Goal: Task Accomplishment & Management: Use online tool/utility

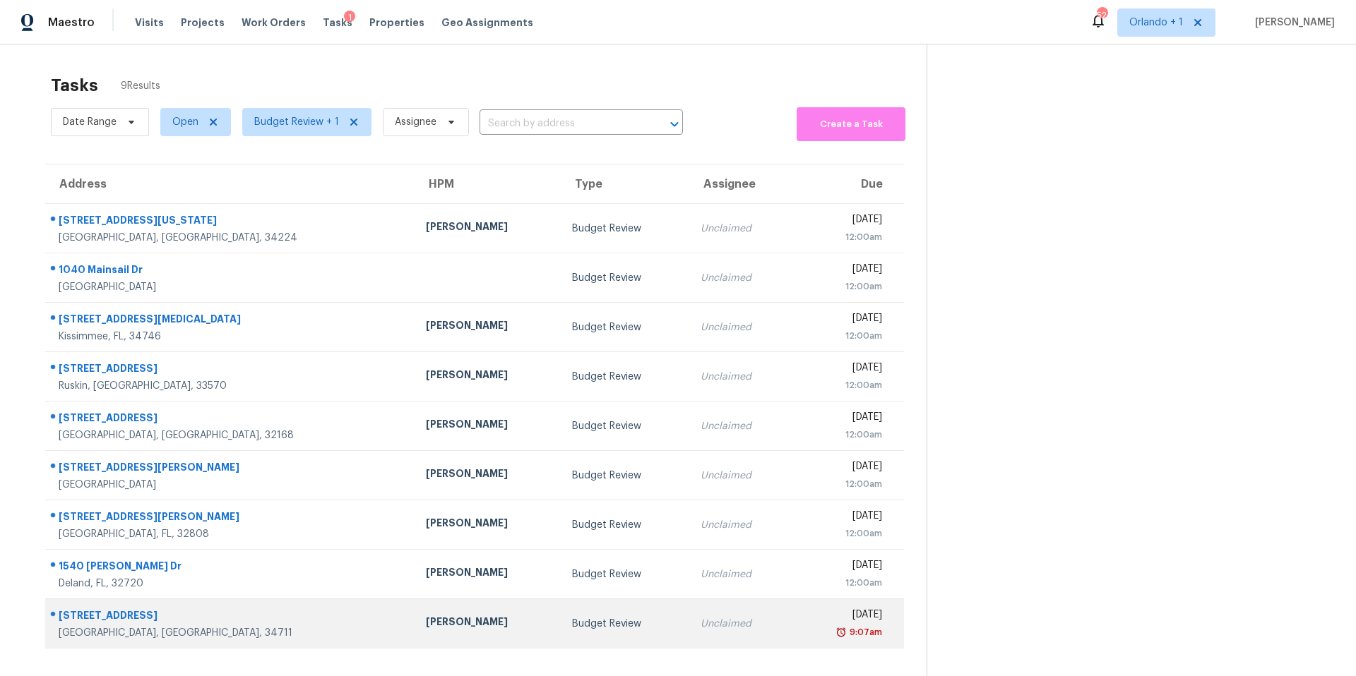
click at [572, 630] on div "Budget Review" at bounding box center [625, 624] width 106 height 14
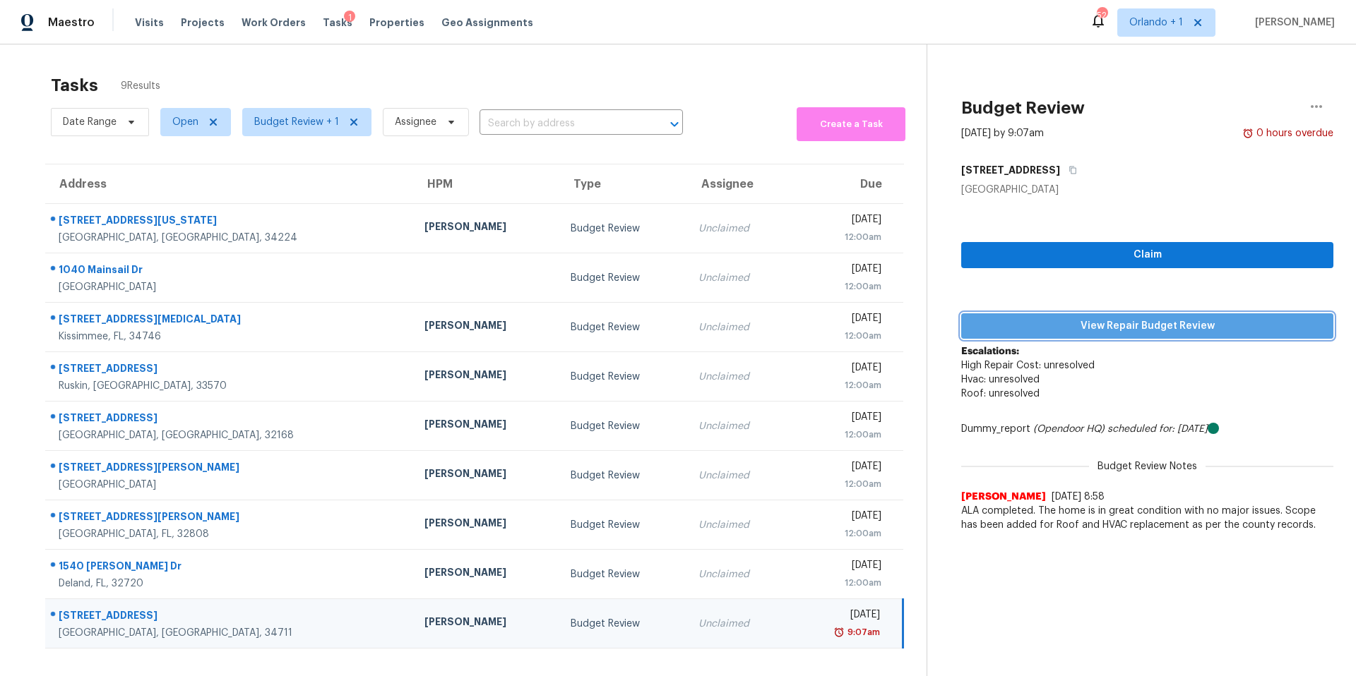
click at [1173, 325] on span "View Repair Budget Review" at bounding box center [1146, 327] width 349 height 18
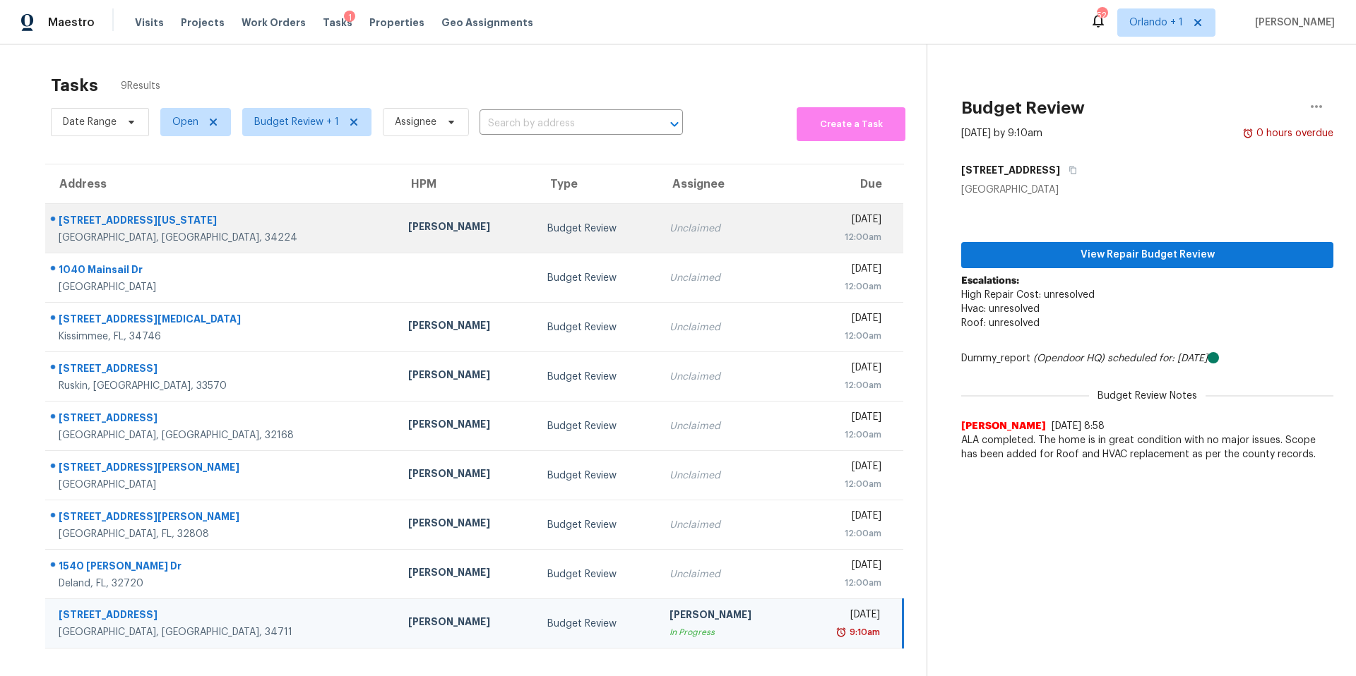
click at [658, 239] on td "Unclaimed" at bounding box center [727, 228] width 139 height 49
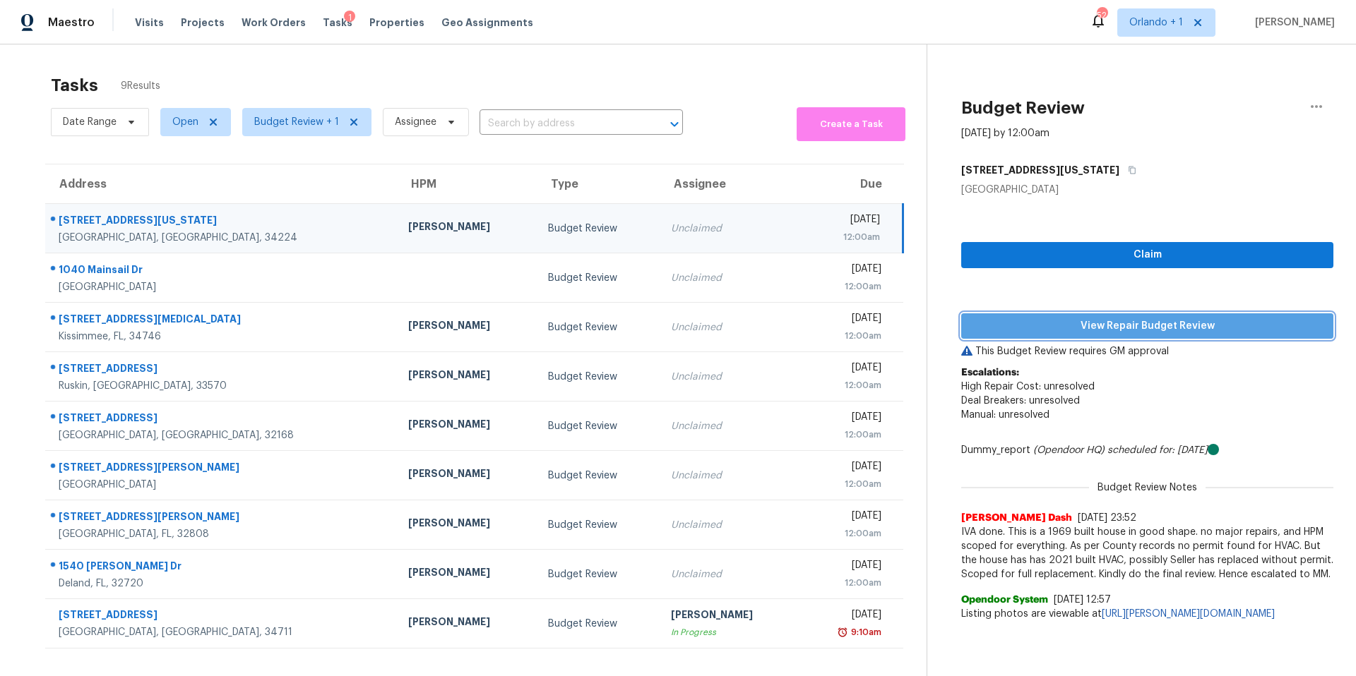
click at [1103, 328] on span "View Repair Budget Review" at bounding box center [1146, 327] width 349 height 18
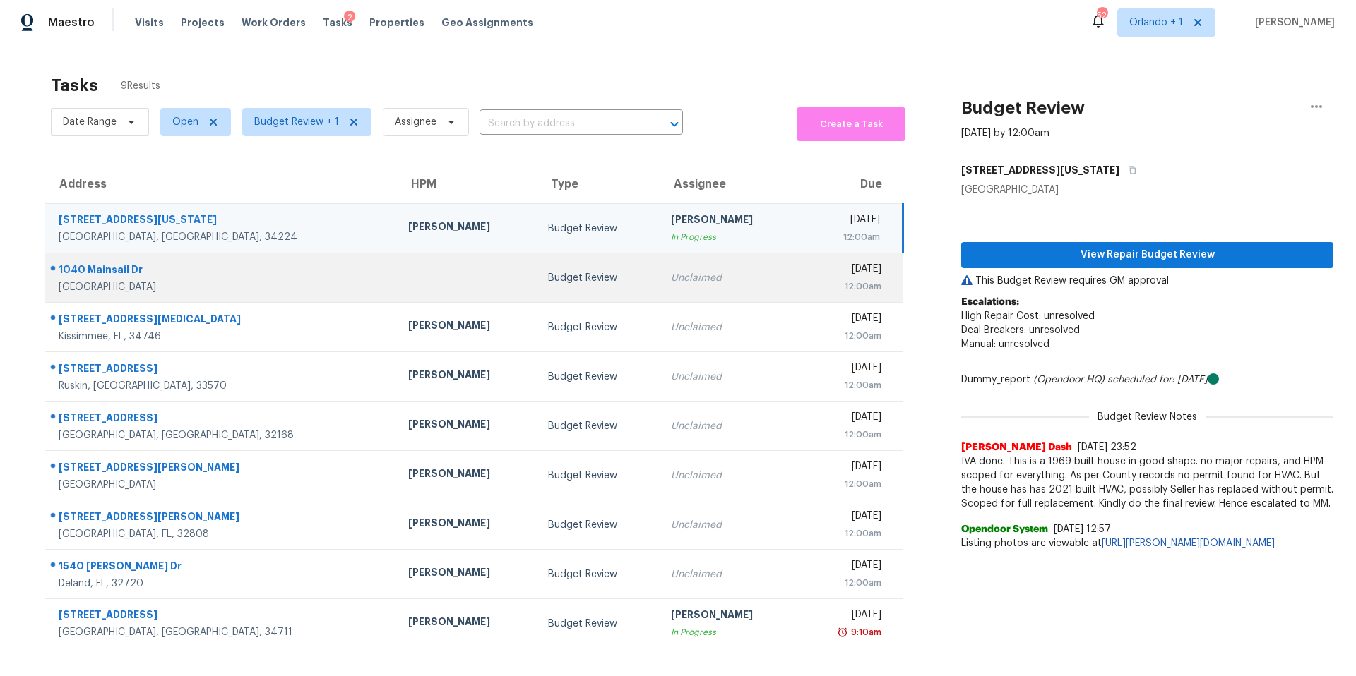
click at [659, 269] on td "Unclaimed" at bounding box center [729, 277] width 140 height 49
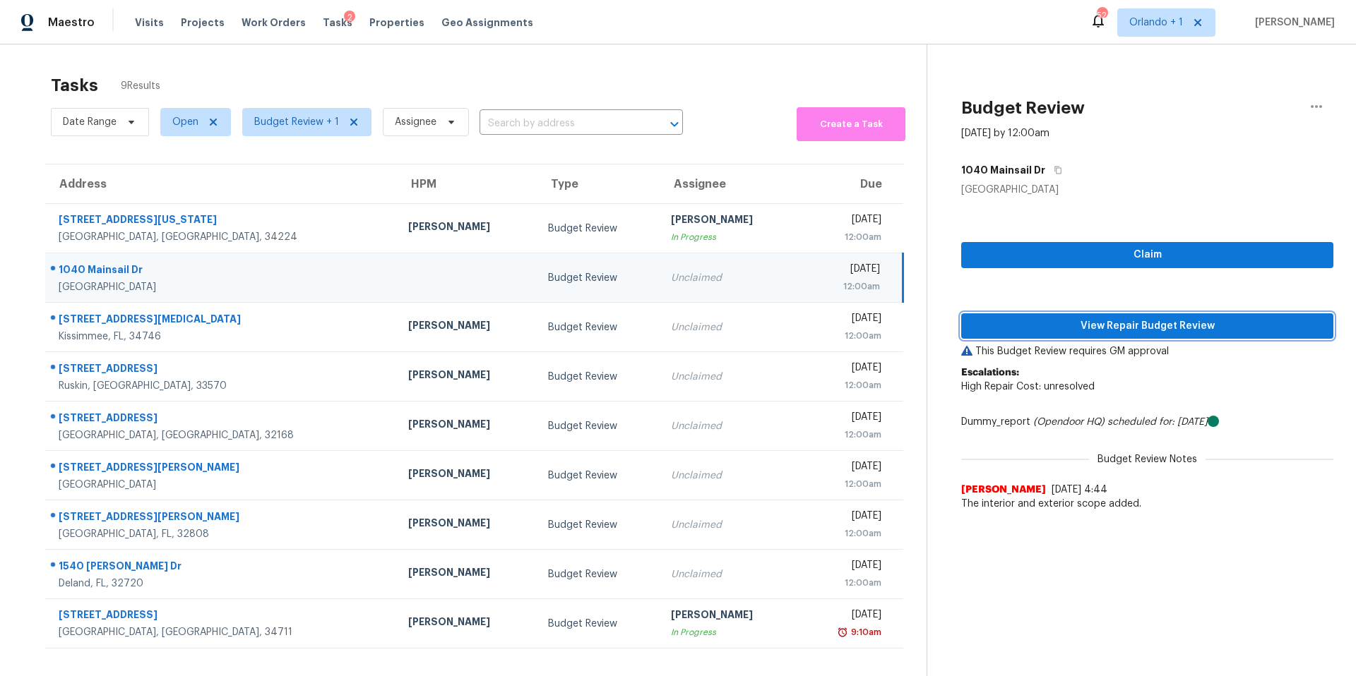
click at [1140, 319] on span "View Repair Budget Review" at bounding box center [1146, 327] width 349 height 18
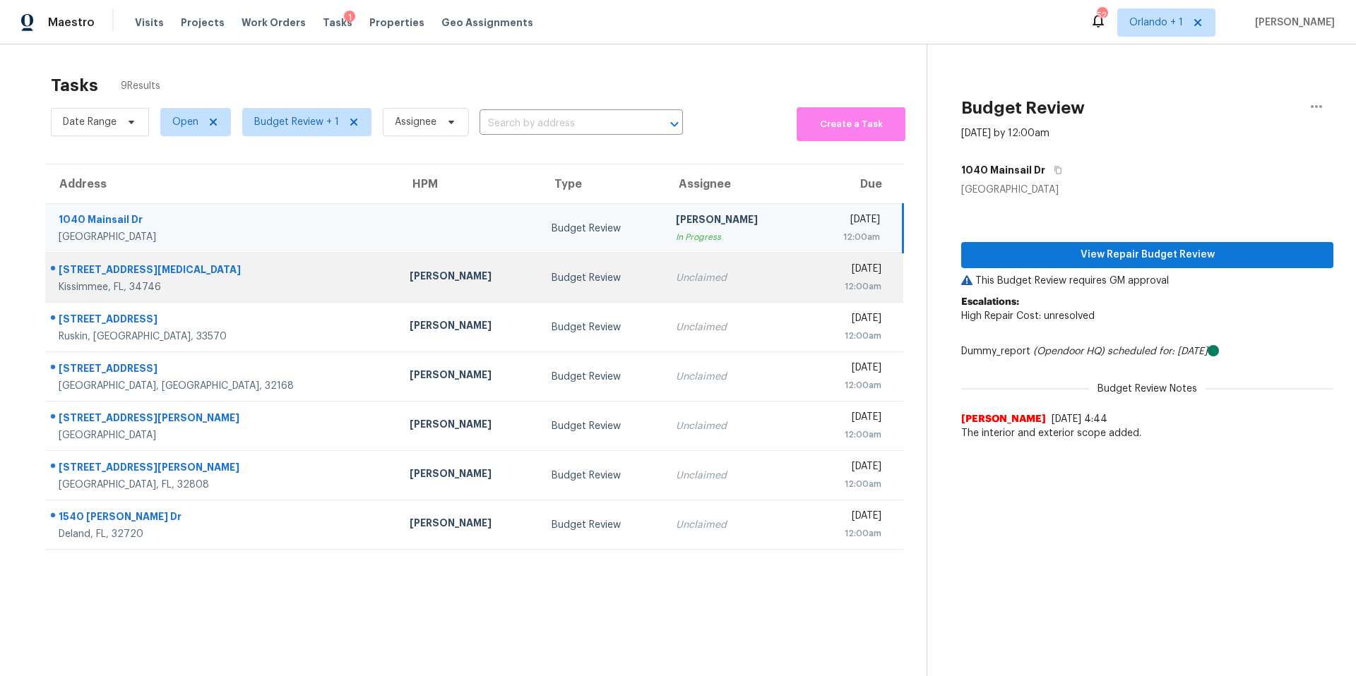
click at [676, 282] on div "Unclaimed" at bounding box center [735, 278] width 119 height 14
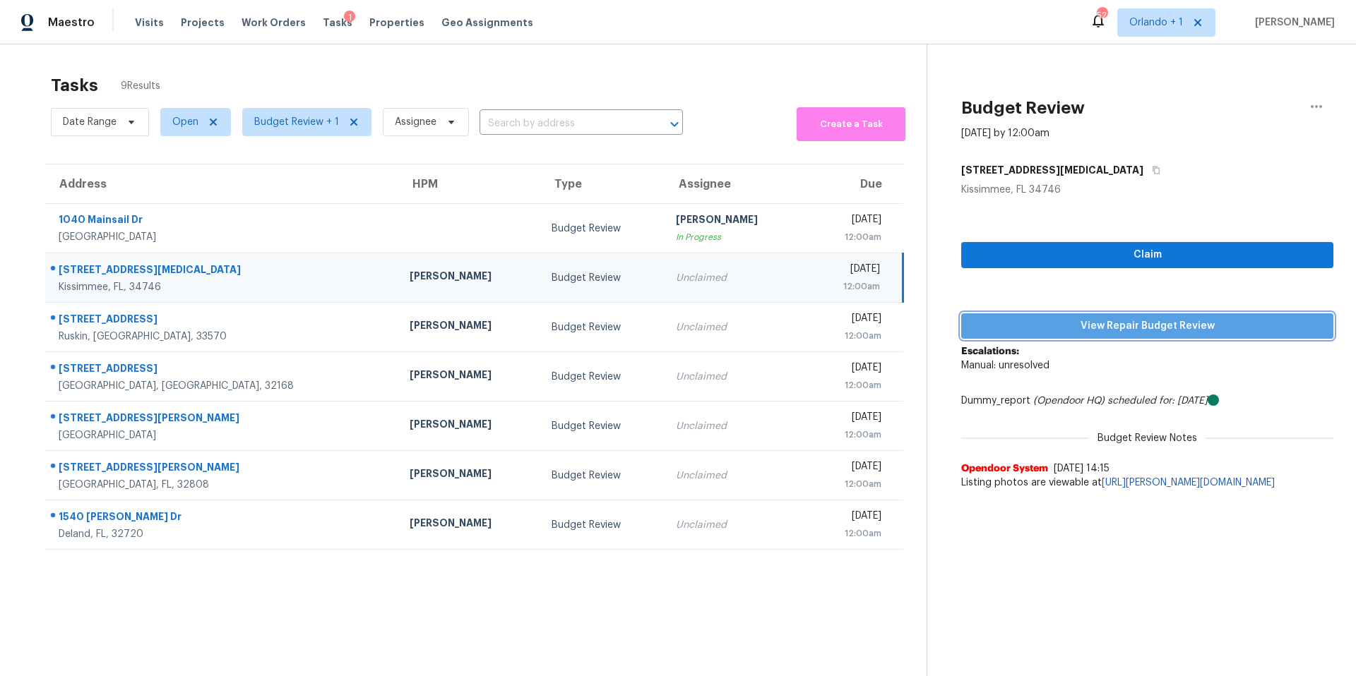
click at [1099, 321] on span "View Repair Budget Review" at bounding box center [1146, 327] width 349 height 18
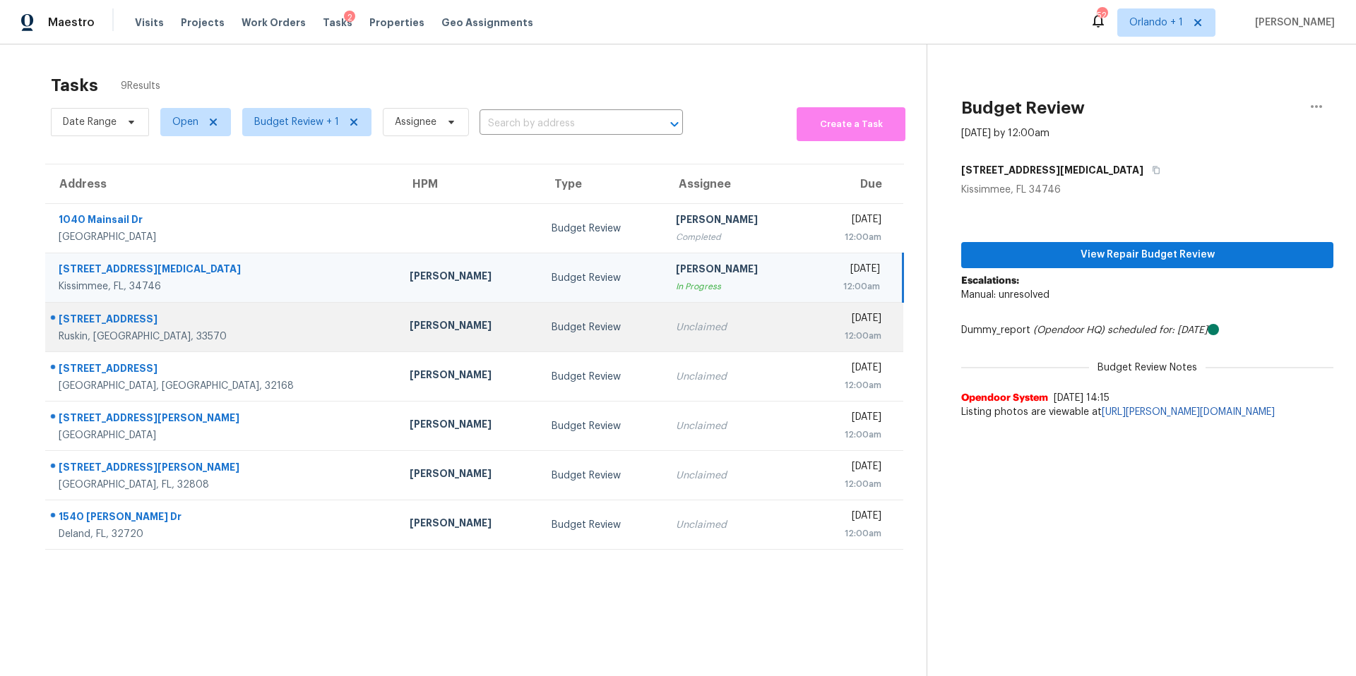
click at [667, 318] on td "Unclaimed" at bounding box center [735, 327] width 142 height 49
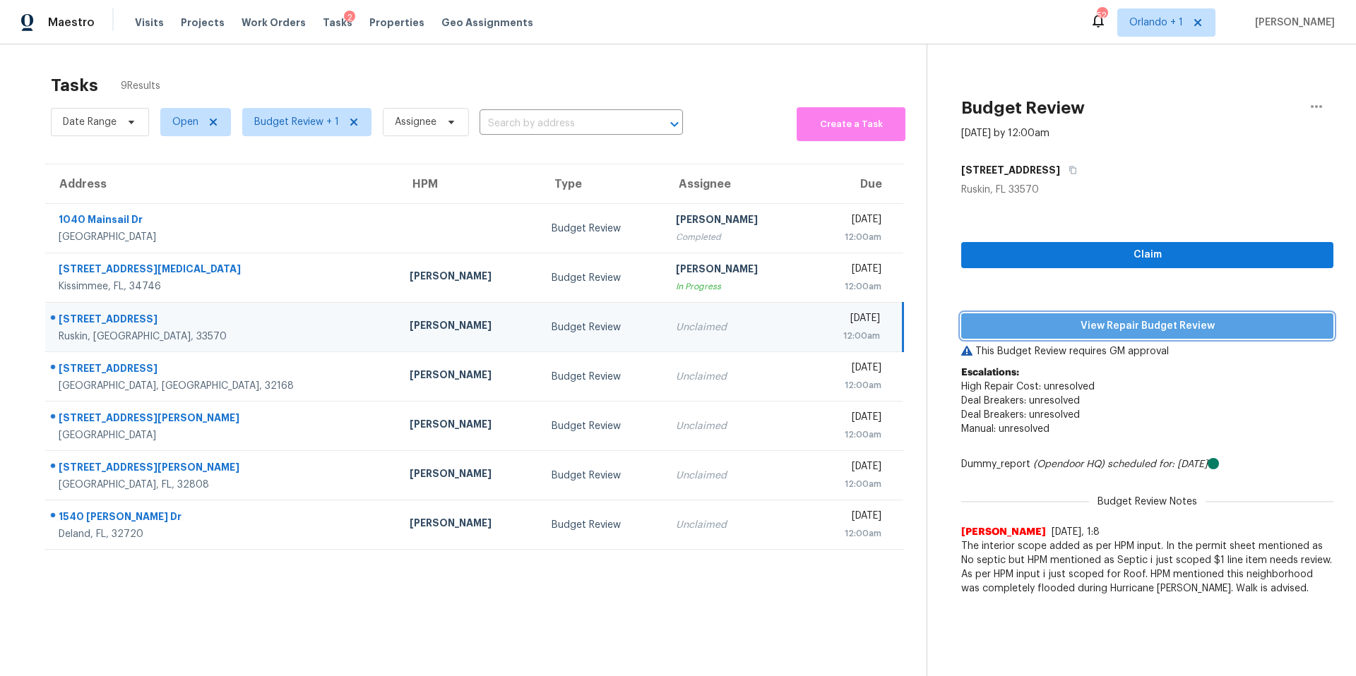
click at [1144, 329] on span "View Repair Budget Review" at bounding box center [1146, 327] width 349 height 18
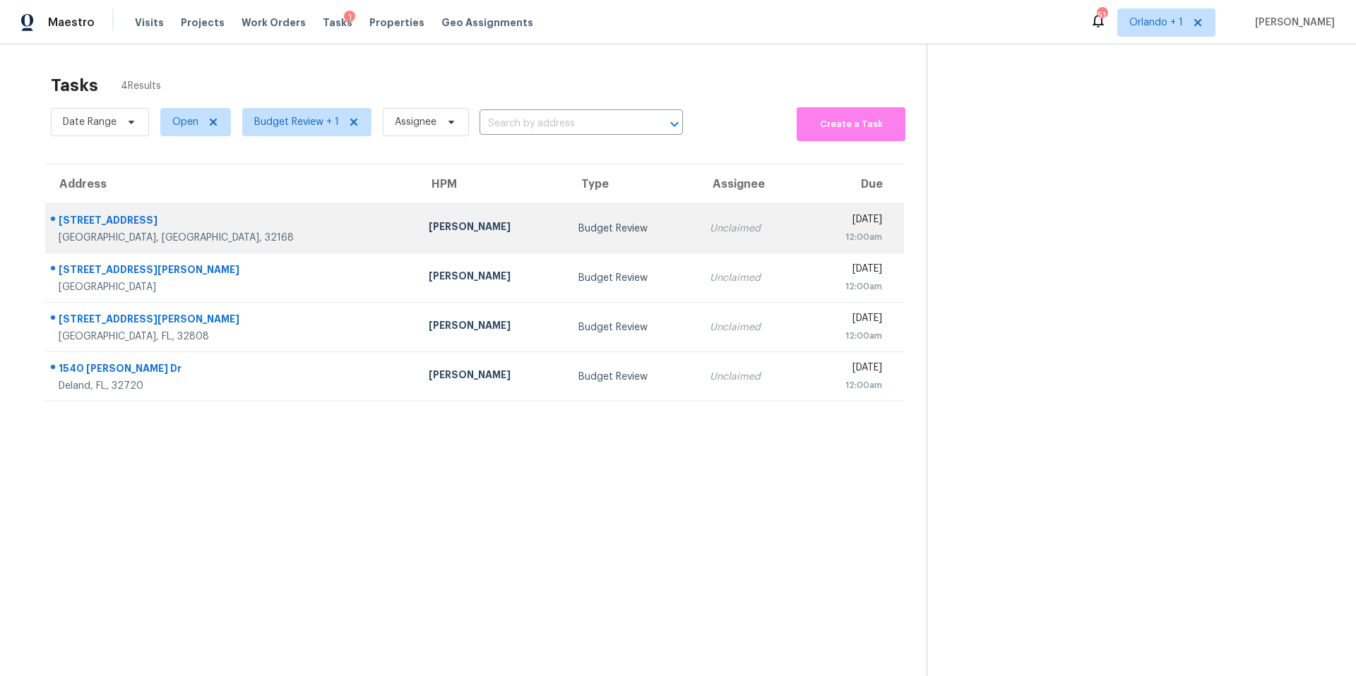
click at [578, 226] on div "Budget Review" at bounding box center [632, 229] width 109 height 14
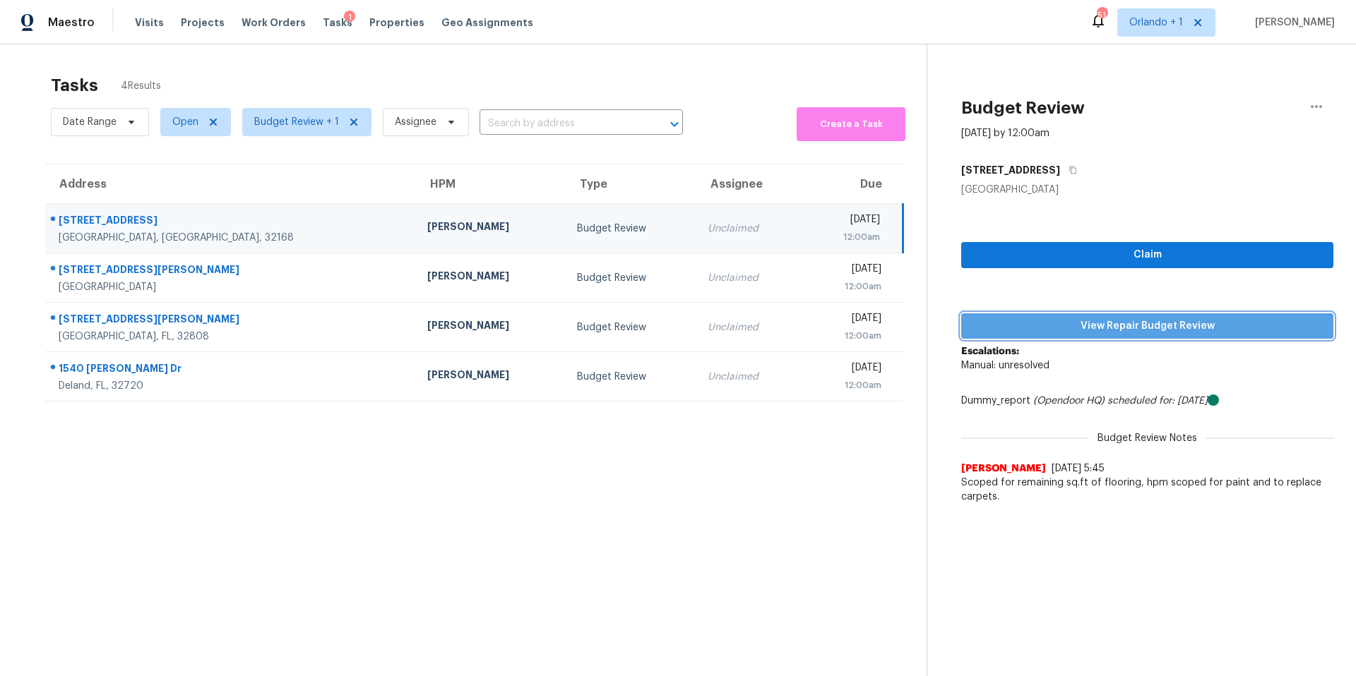
click at [1105, 328] on span "View Repair Budget Review" at bounding box center [1146, 327] width 349 height 18
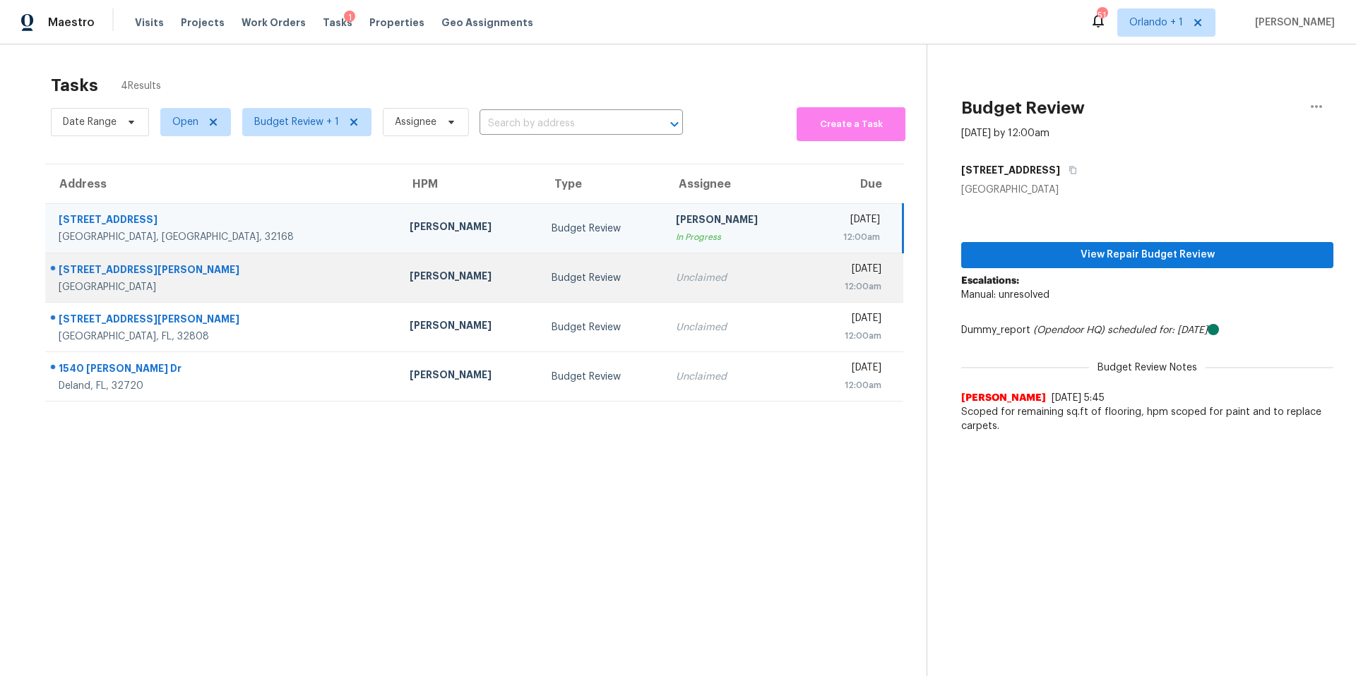
click at [695, 274] on div "Unclaimed" at bounding box center [735, 278] width 119 height 14
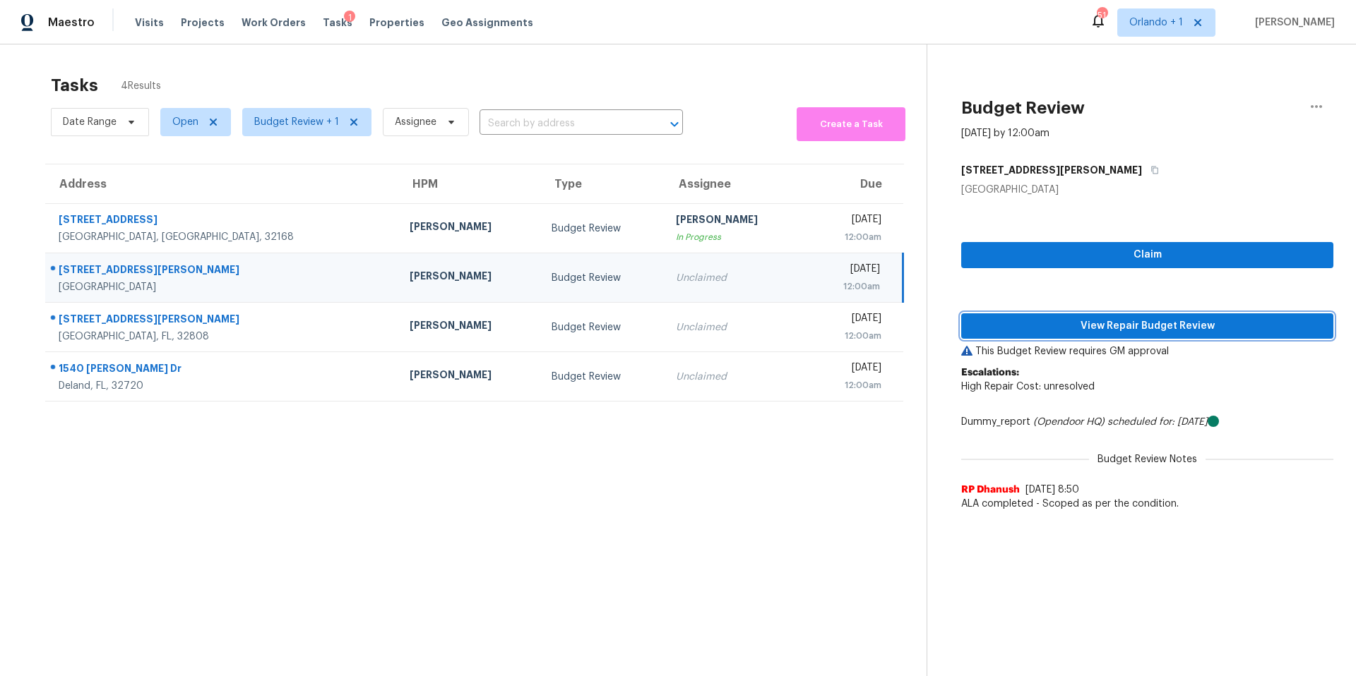
click at [1144, 322] on span "View Repair Budget Review" at bounding box center [1146, 327] width 349 height 18
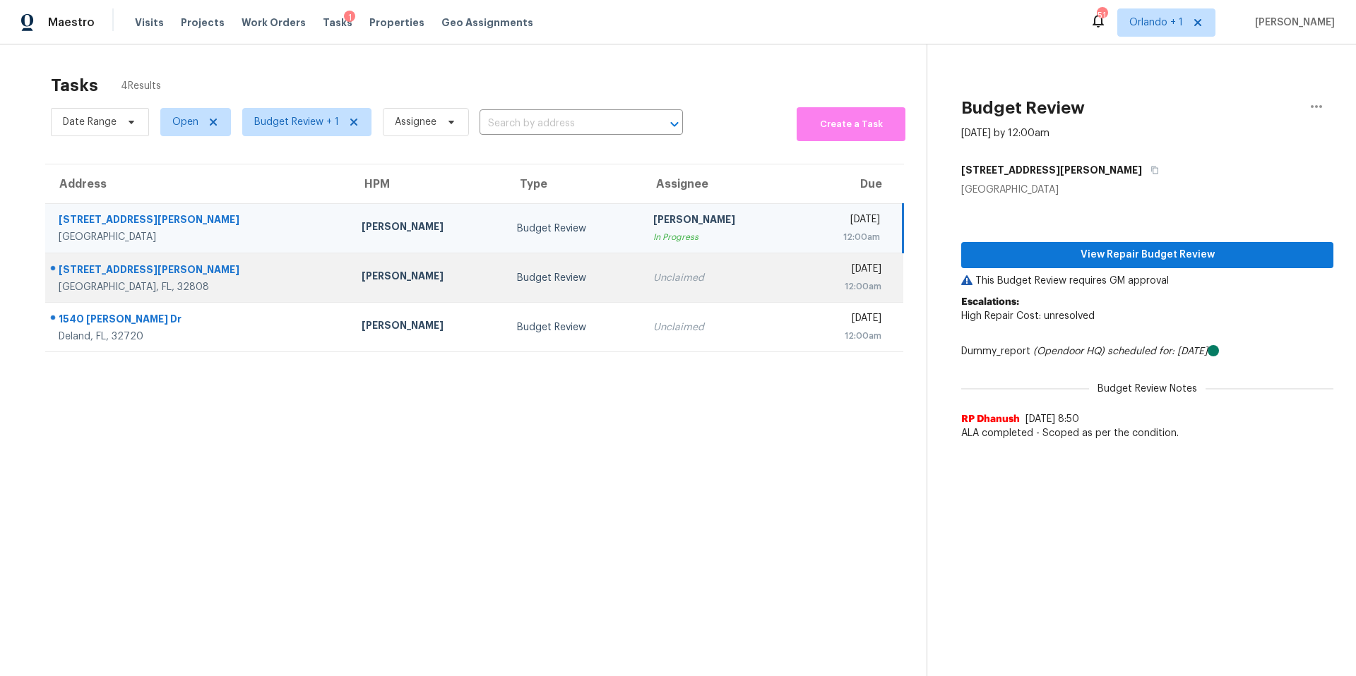
click at [653, 275] on div "Unclaimed" at bounding box center [719, 278] width 133 height 14
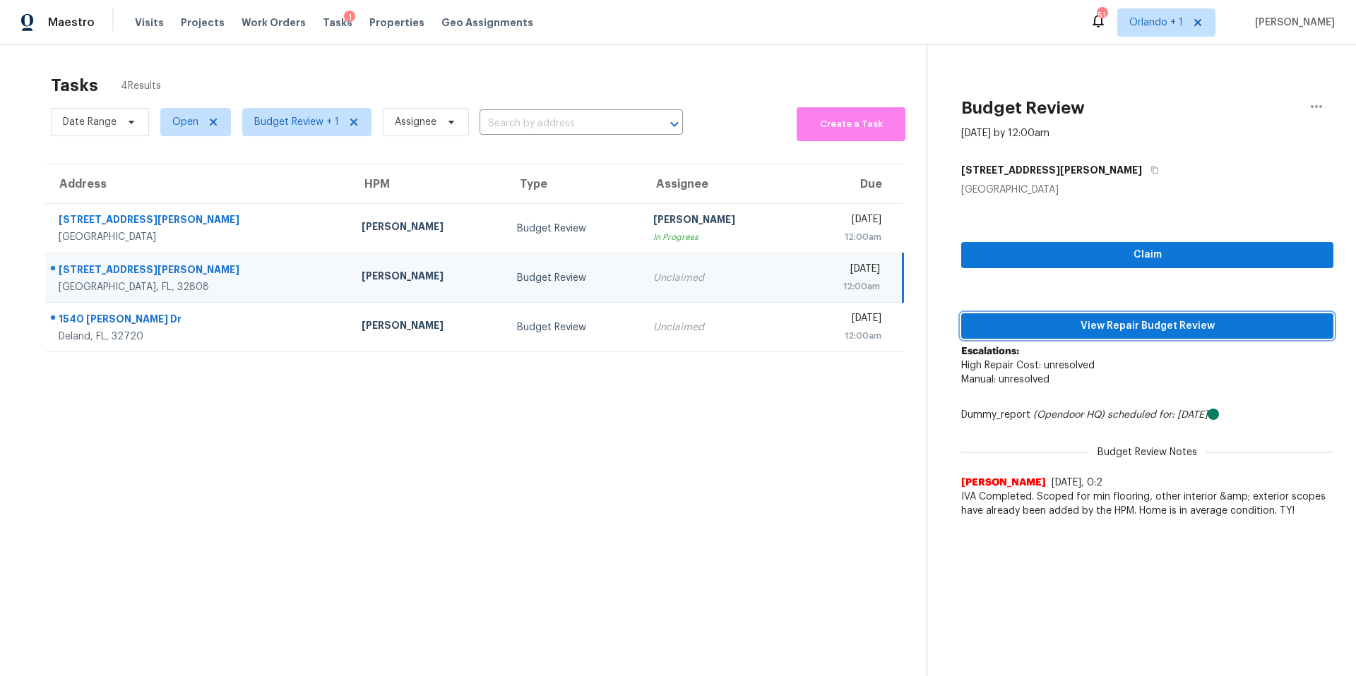
click at [1113, 316] on button "View Repair Budget Review" at bounding box center [1147, 326] width 372 height 26
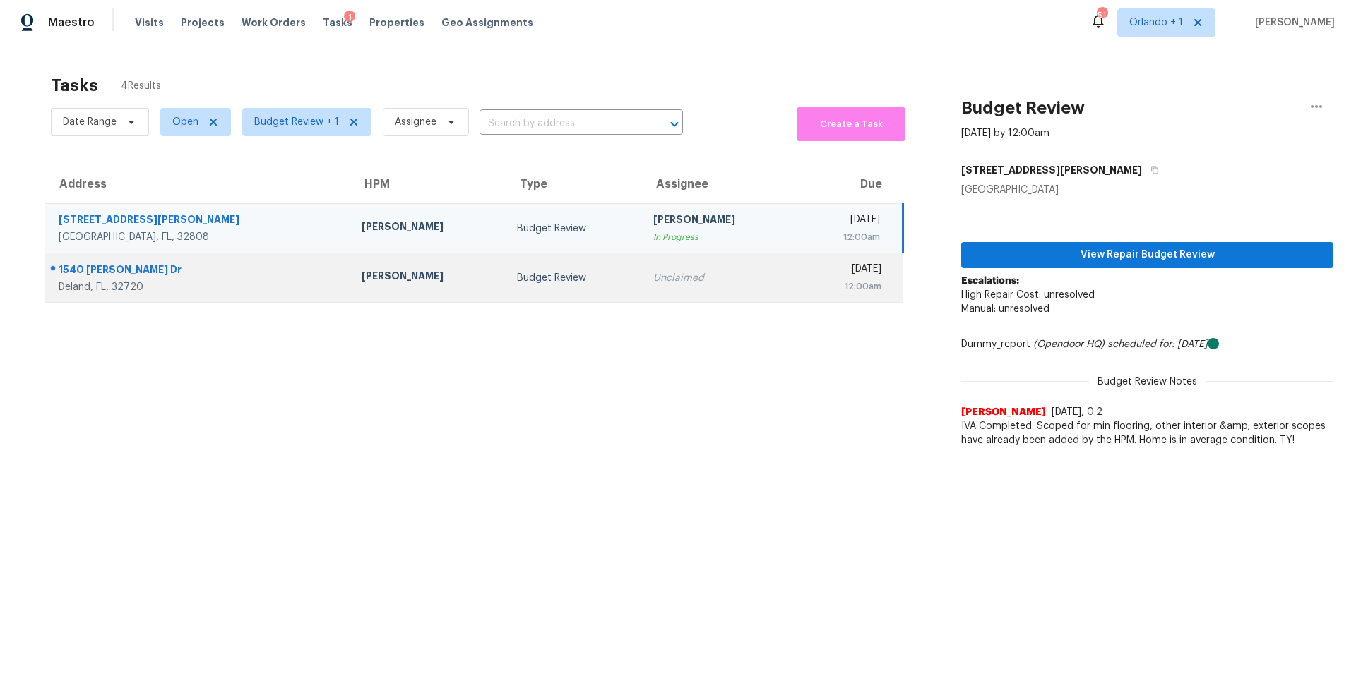
click at [653, 283] on div "Unclaimed" at bounding box center [719, 278] width 133 height 14
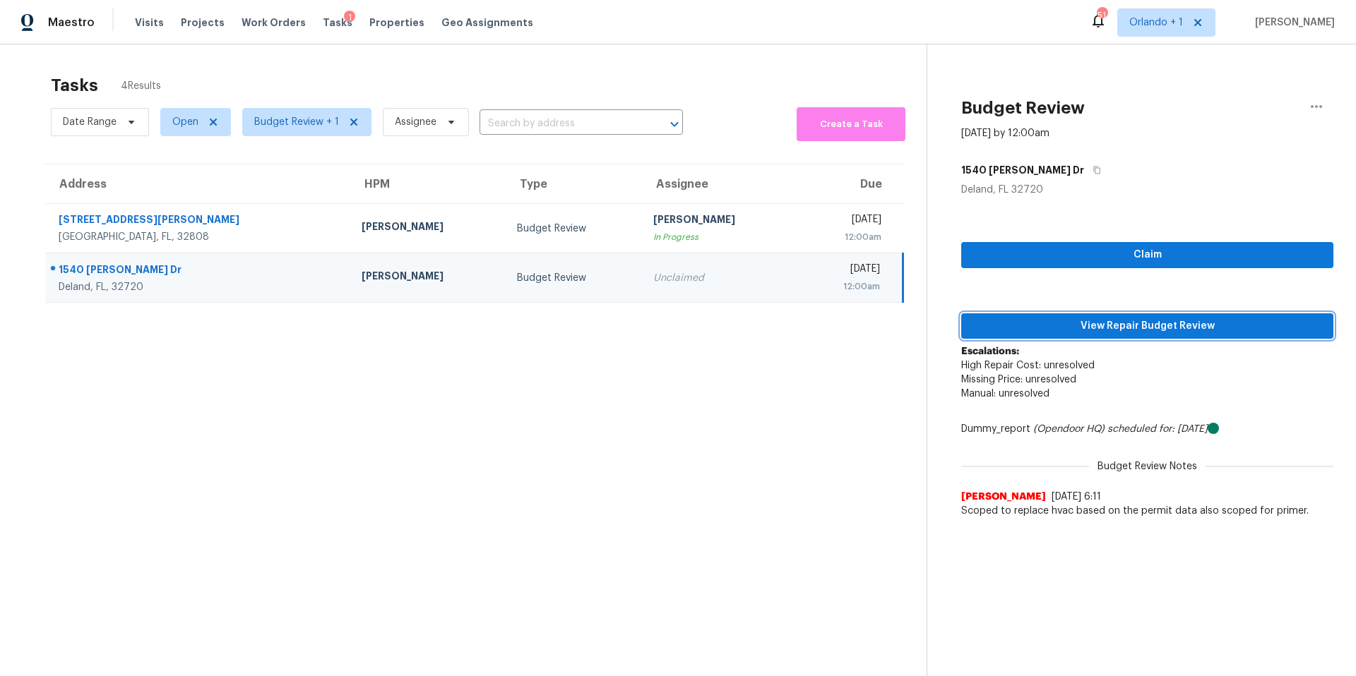
click at [1119, 322] on span "View Repair Budget Review" at bounding box center [1146, 327] width 349 height 18
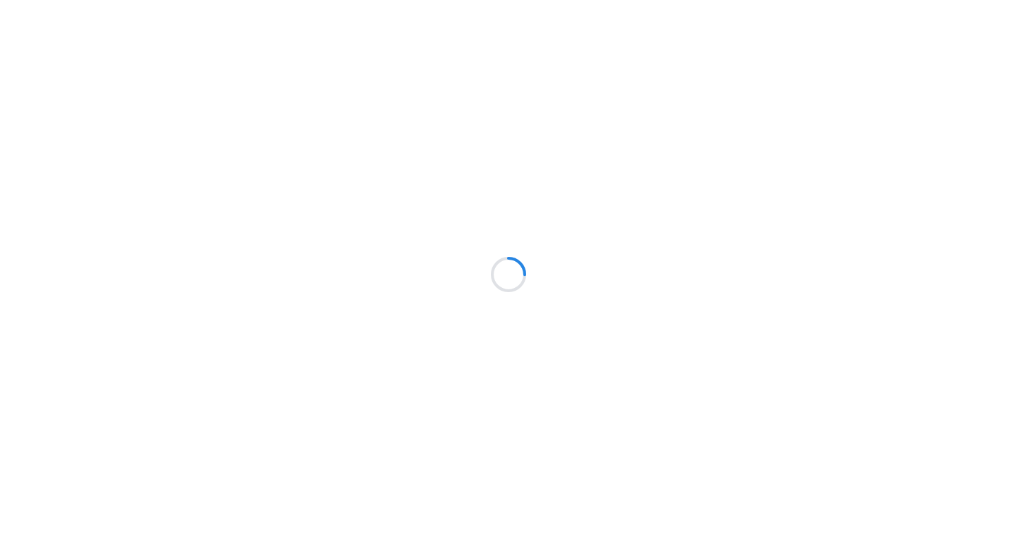
click at [712, 246] on div at bounding box center [508, 274] width 1017 height 549
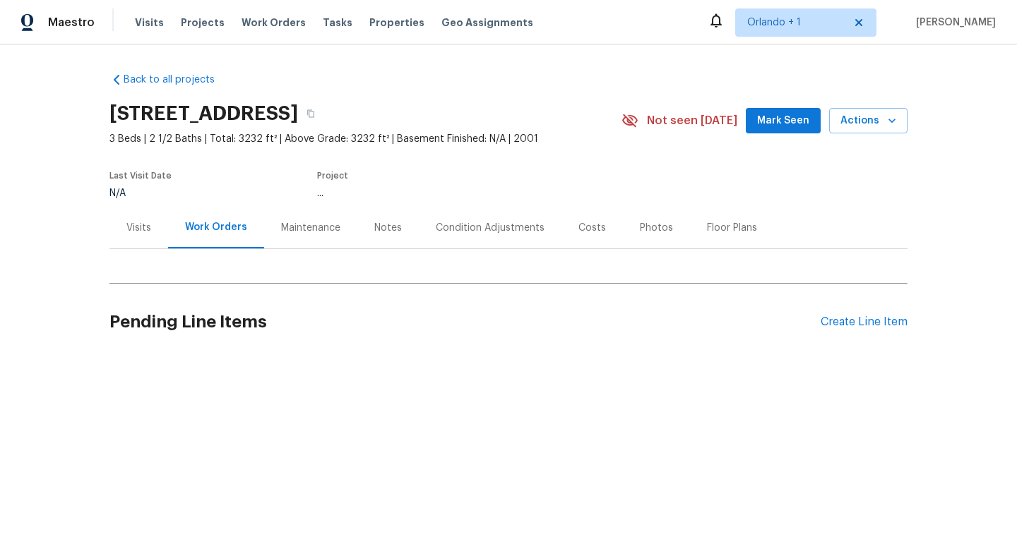
click at [136, 233] on div "Visits" at bounding box center [138, 228] width 25 height 14
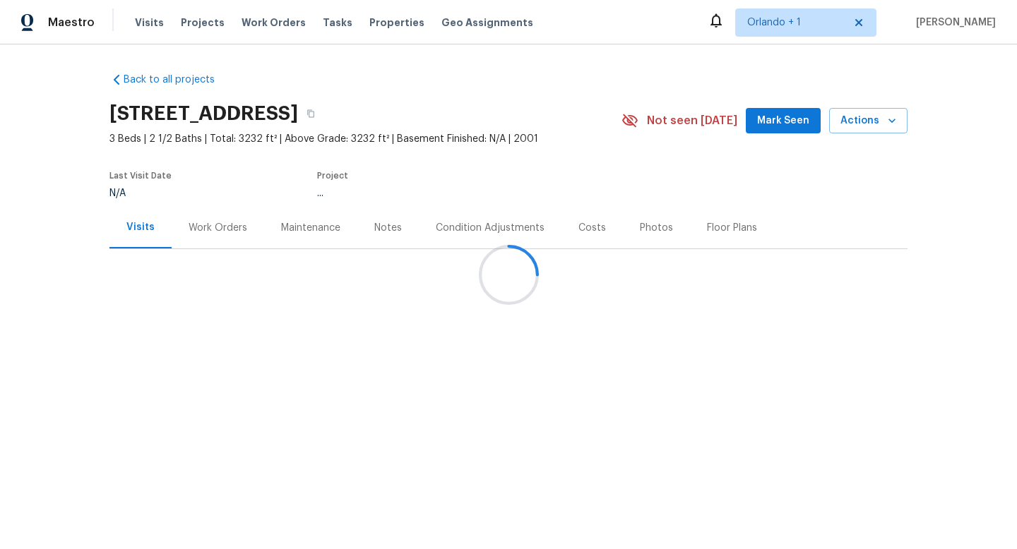
click at [205, 231] on div at bounding box center [508, 274] width 1017 height 549
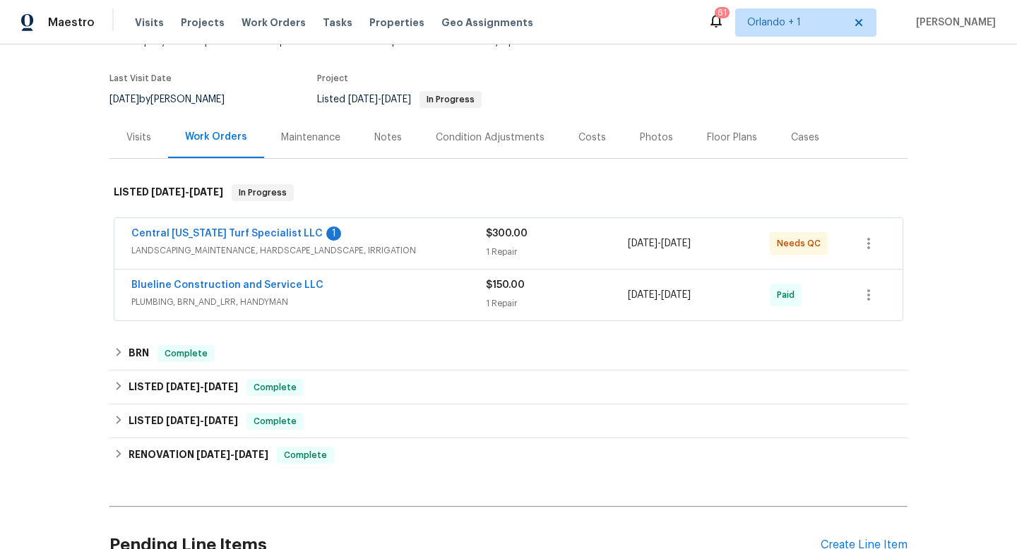
scroll to position [114, 0]
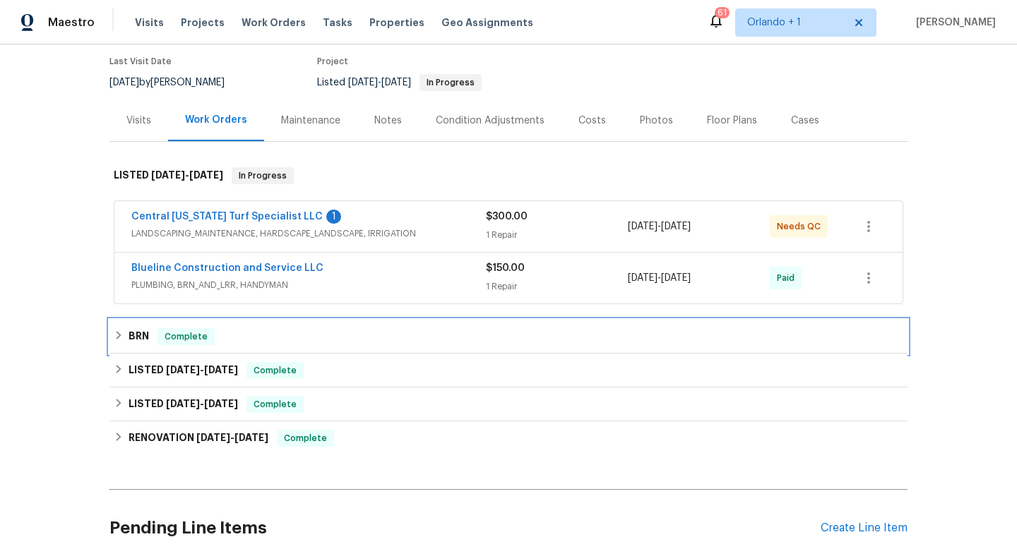
click at [146, 339] on h6 "BRN" at bounding box center [138, 336] width 20 height 17
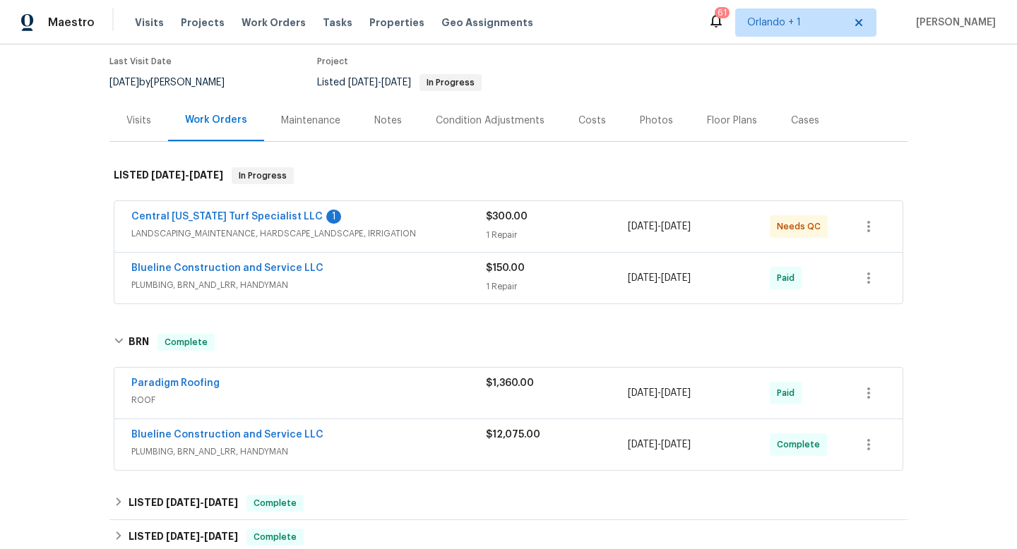
click at [278, 390] on div "Paradigm Roofing" at bounding box center [308, 384] width 354 height 17
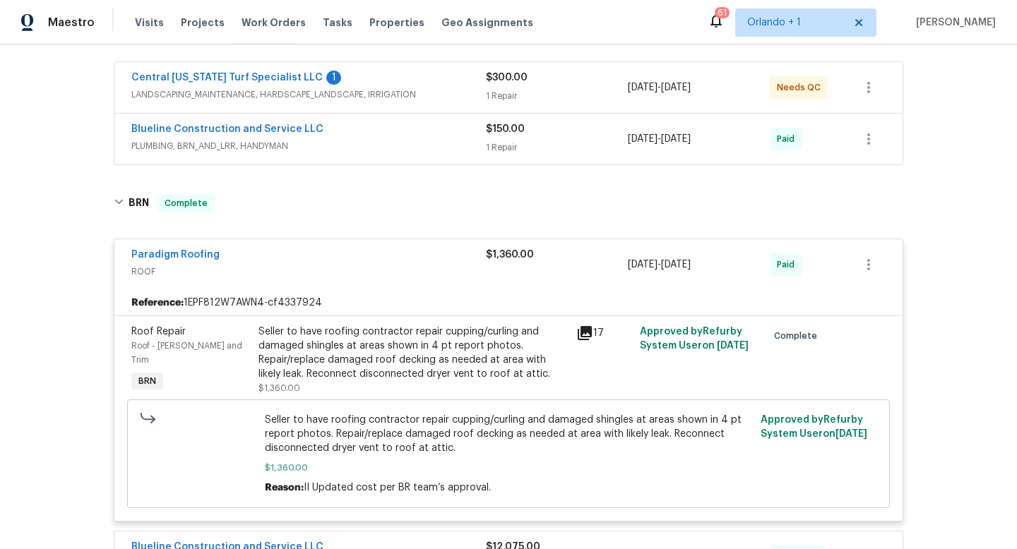
scroll to position [265, 0]
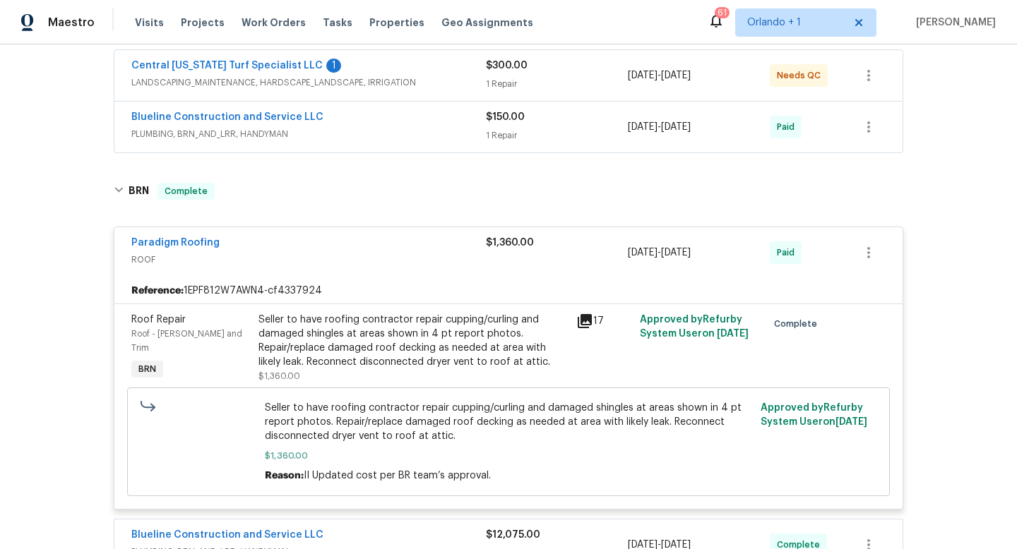
click at [586, 321] on icon at bounding box center [584, 321] width 17 height 17
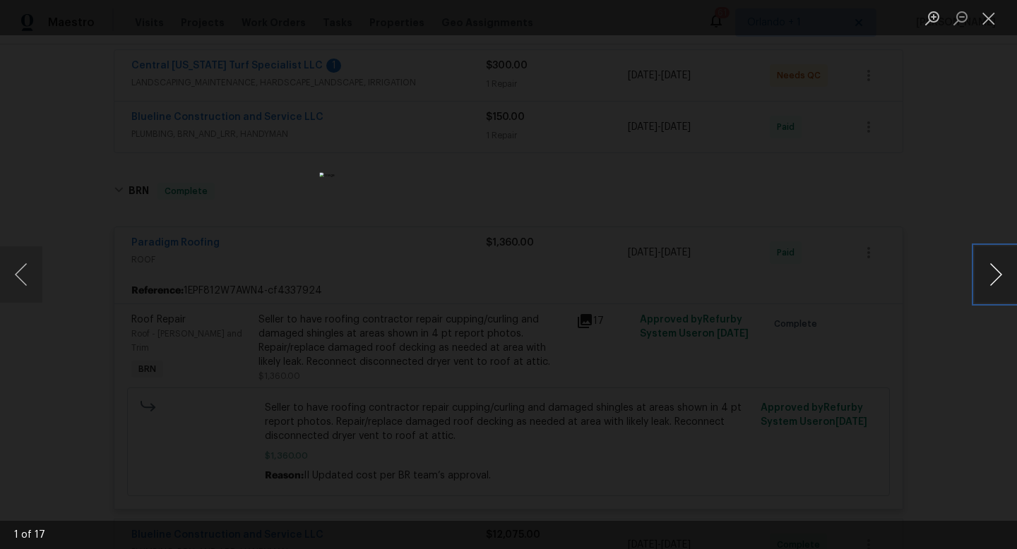
click at [994, 277] on button "Next image" at bounding box center [995, 274] width 42 height 56
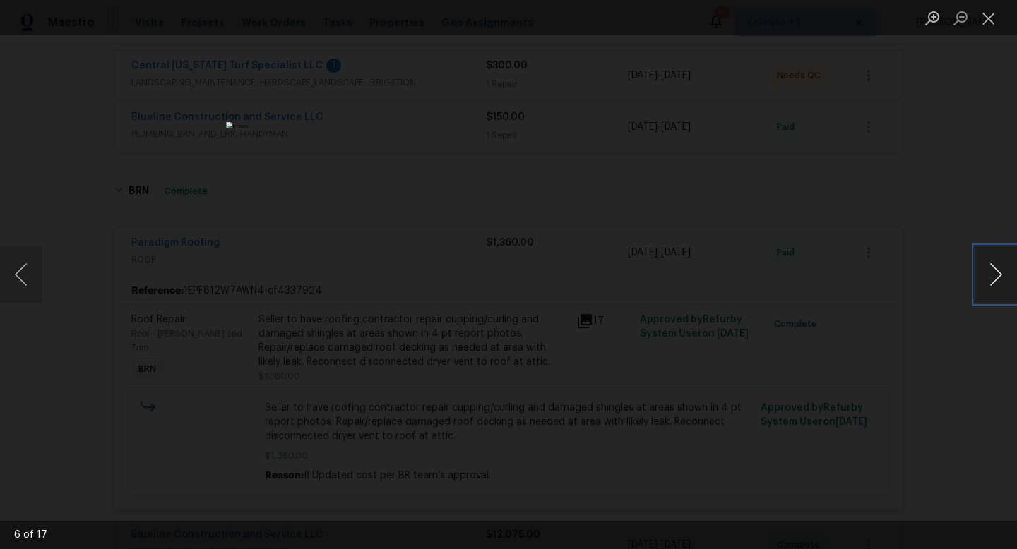
click at [994, 277] on button "Next image" at bounding box center [995, 274] width 42 height 56
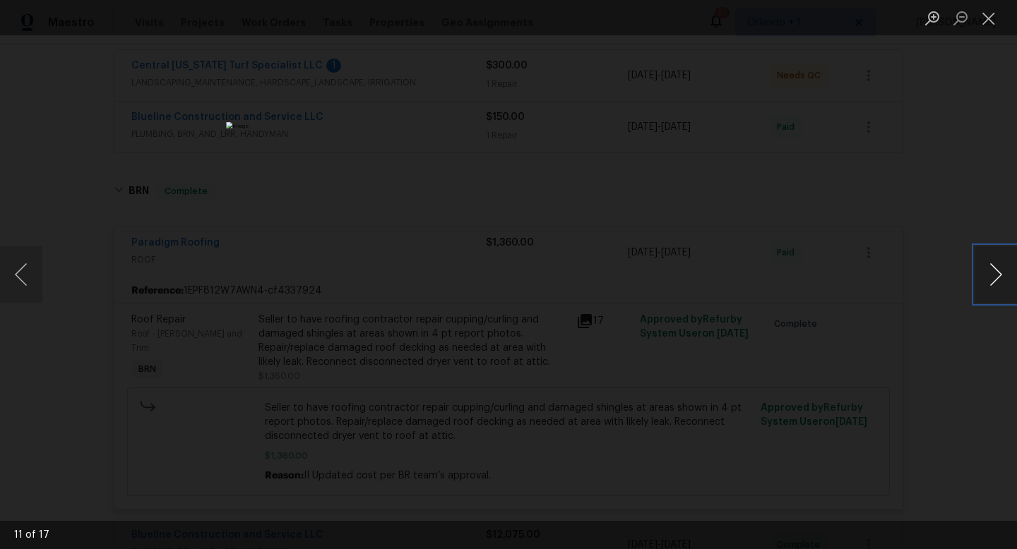
click at [994, 277] on button "Next image" at bounding box center [995, 274] width 42 height 56
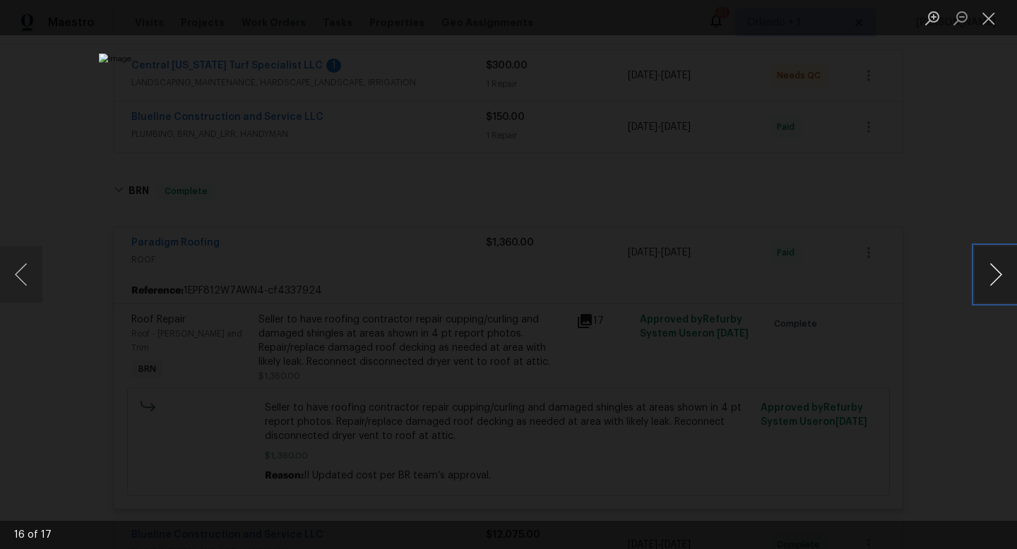
click at [994, 277] on button "Next image" at bounding box center [995, 274] width 42 height 56
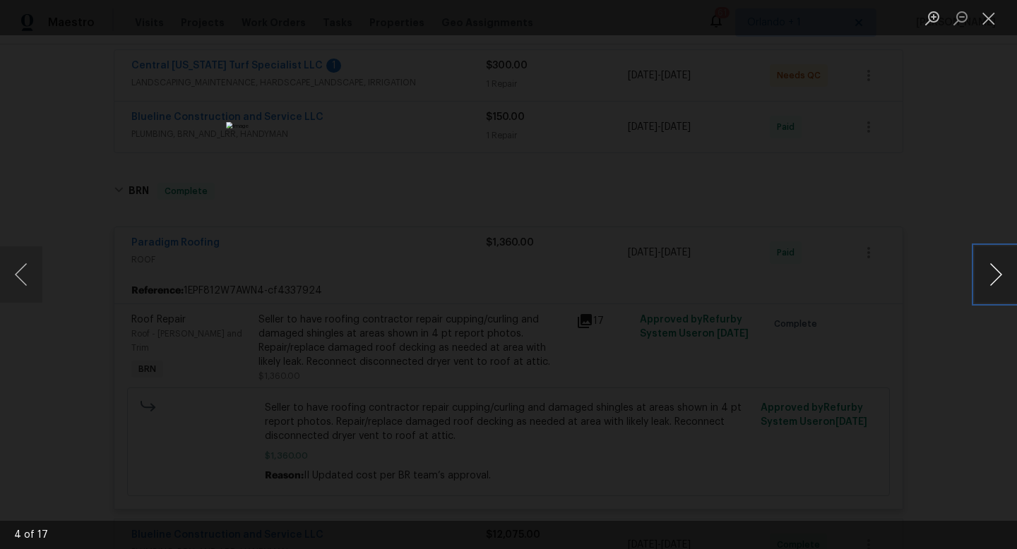
click at [994, 277] on button "Next image" at bounding box center [995, 274] width 42 height 56
click at [947, 183] on div "Lightbox" at bounding box center [508, 274] width 1017 height 549
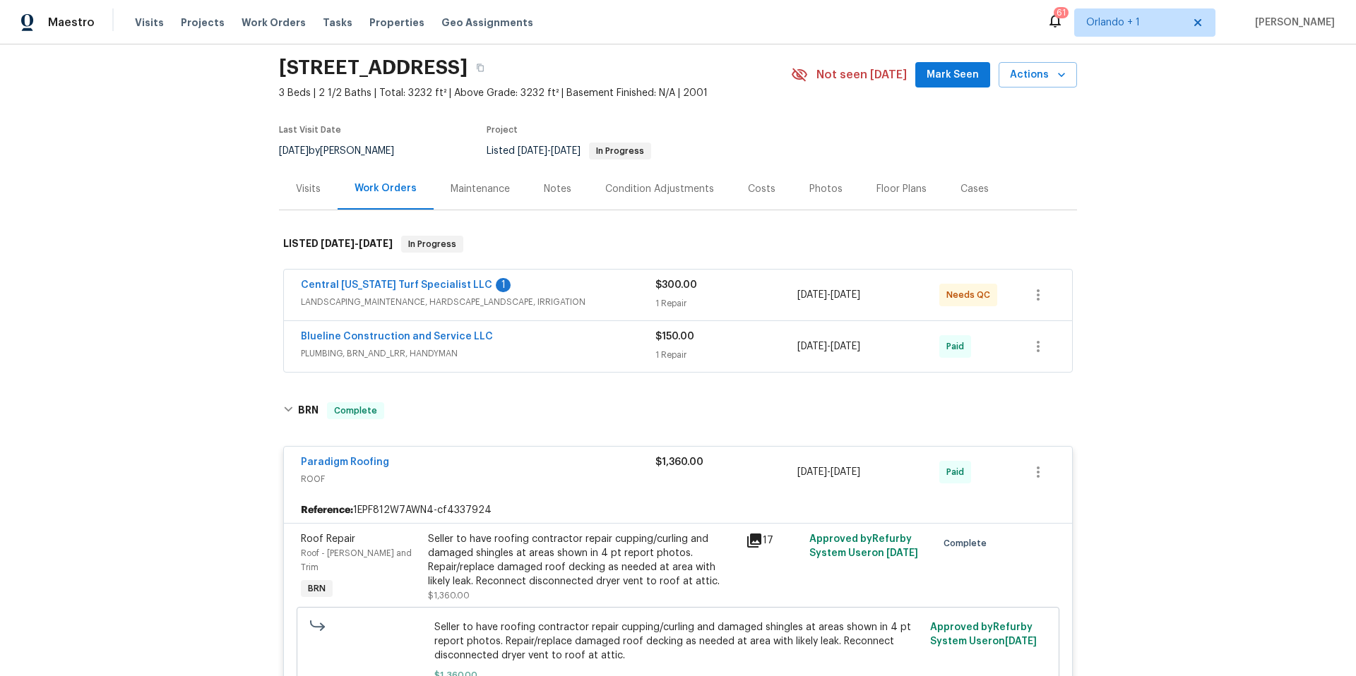
scroll to position [46, 0]
